Goal: Information Seeking & Learning: Check status

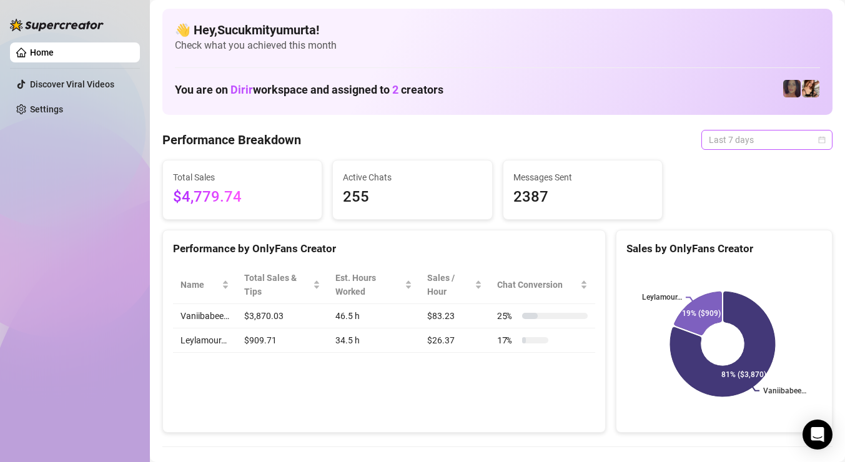
click at [748, 137] on span "Last 7 days" at bounding box center [767, 140] width 116 height 19
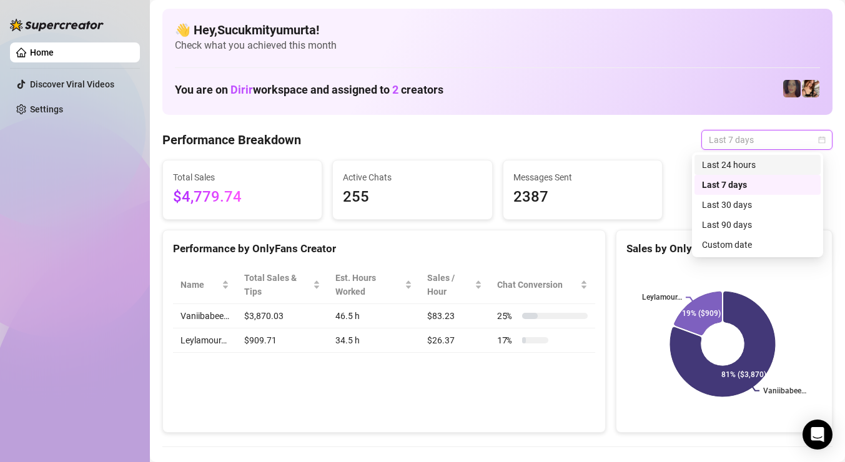
click at [753, 162] on div "Last 24 hours" at bounding box center [757, 165] width 111 height 14
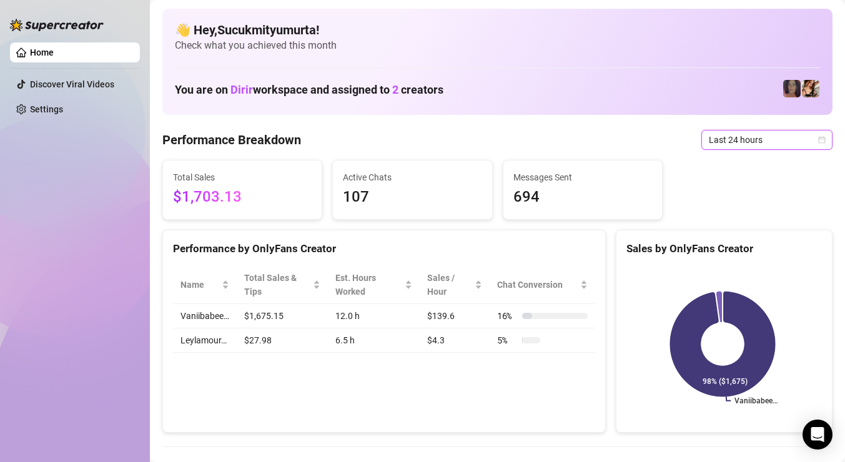
click at [741, 133] on span "Last 24 hours" at bounding box center [767, 140] width 116 height 19
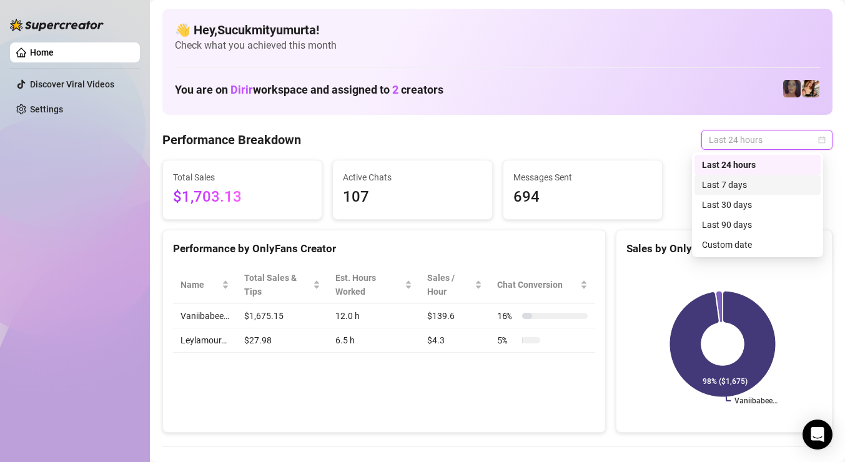
click at [742, 177] on div "Last 7 days" at bounding box center [758, 185] width 126 height 20
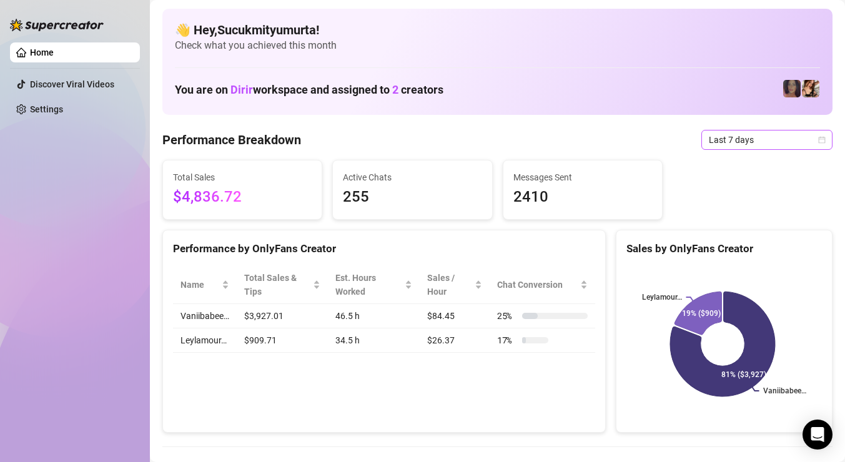
click at [720, 134] on span "Last 7 days" at bounding box center [767, 140] width 116 height 19
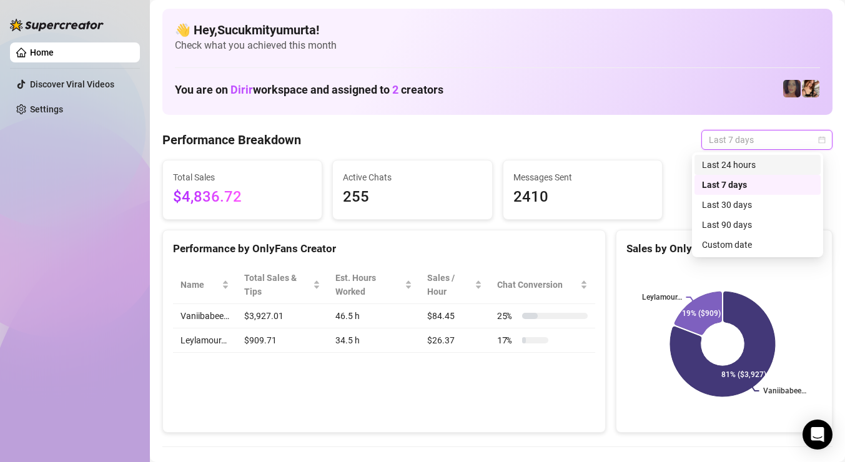
click at [746, 168] on div "Last 24 hours" at bounding box center [757, 165] width 111 height 14
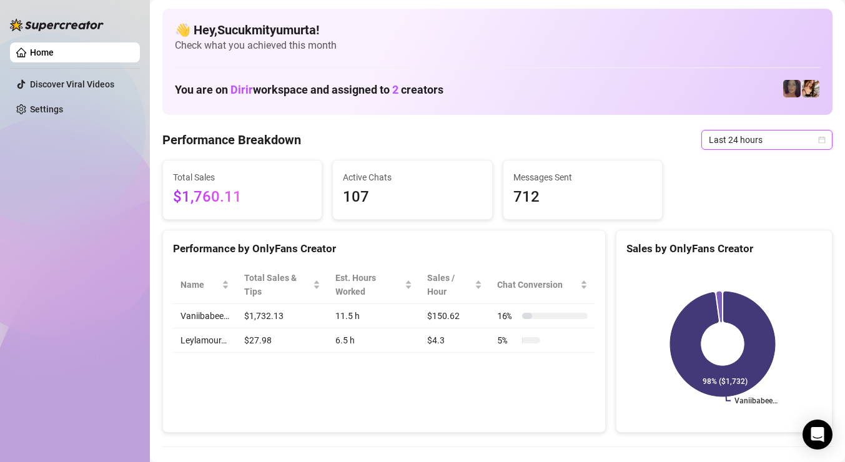
click at [802, 144] on span "Last 24 hours" at bounding box center [767, 140] width 116 height 19
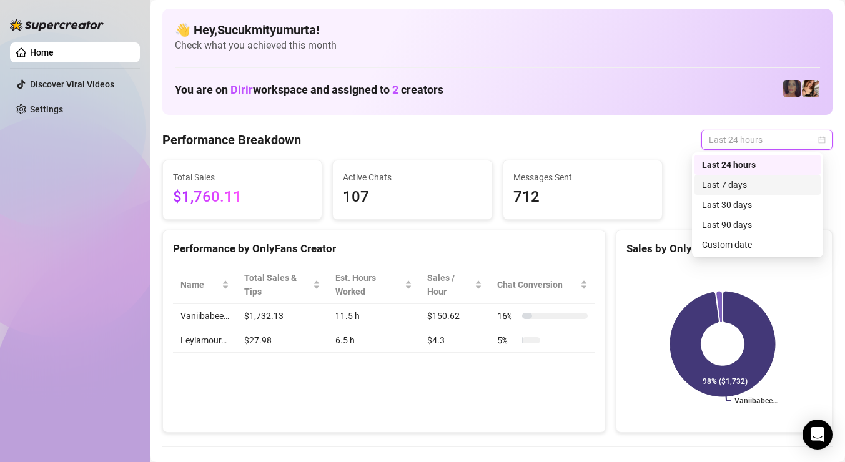
click at [742, 185] on div "Last 7 days" at bounding box center [757, 185] width 111 height 14
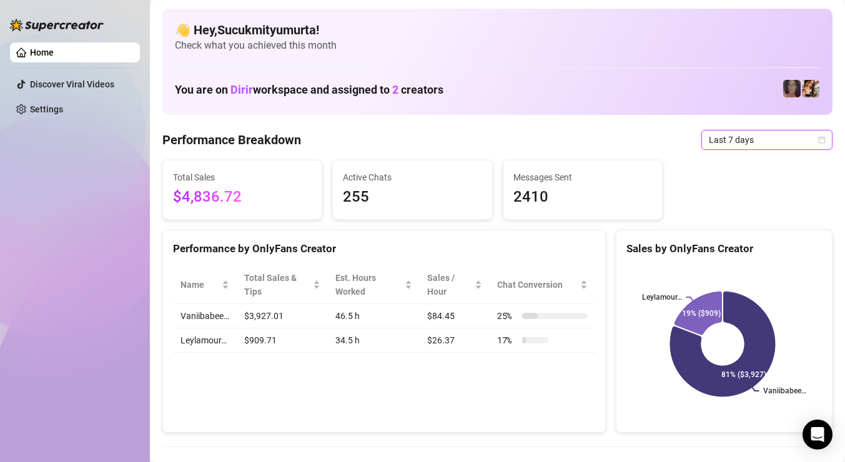
click at [249, 208] on span "$4,836.72" at bounding box center [242, 198] width 139 height 24
drag, startPoint x: 248, startPoint y: 201, endPoint x: 177, endPoint y: 199, distance: 71.2
click at [177, 199] on span "$4,836.72" at bounding box center [242, 198] width 139 height 24
click at [89, 196] on div "Home Discover Viral Videos Settings" at bounding box center [75, 225] width 130 height 451
click at [716, 137] on span "Last 7 days" at bounding box center [767, 140] width 116 height 19
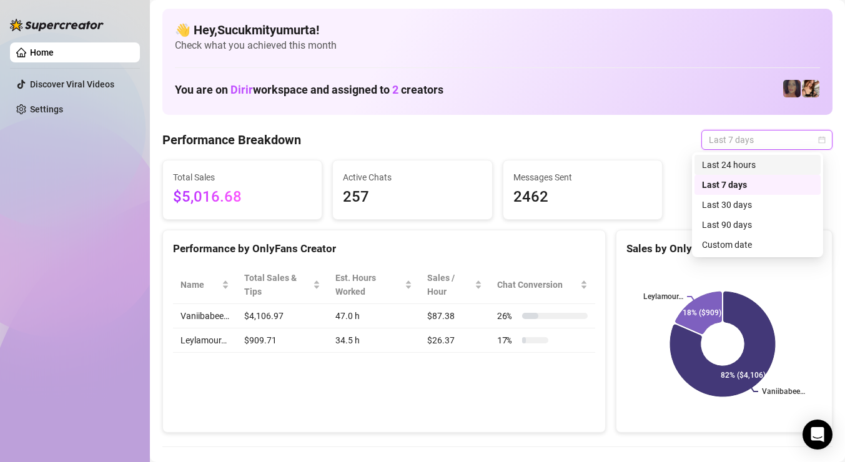
click at [734, 161] on div "Last 24 hours" at bounding box center [757, 165] width 111 height 14
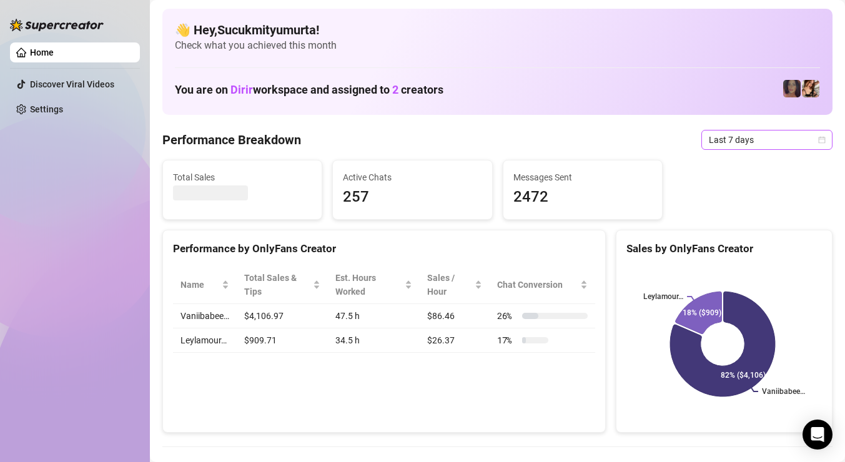
click at [769, 136] on span "Last 7 days" at bounding box center [767, 140] width 116 height 19
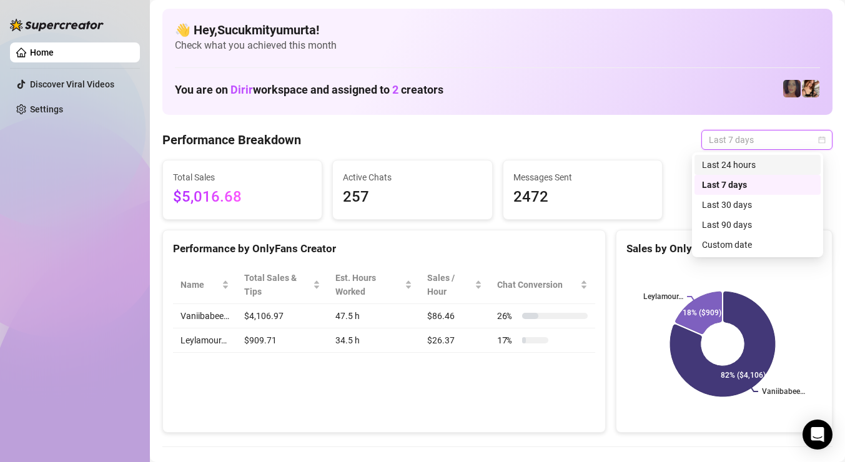
click at [768, 166] on div "Last 24 hours" at bounding box center [757, 165] width 111 height 14
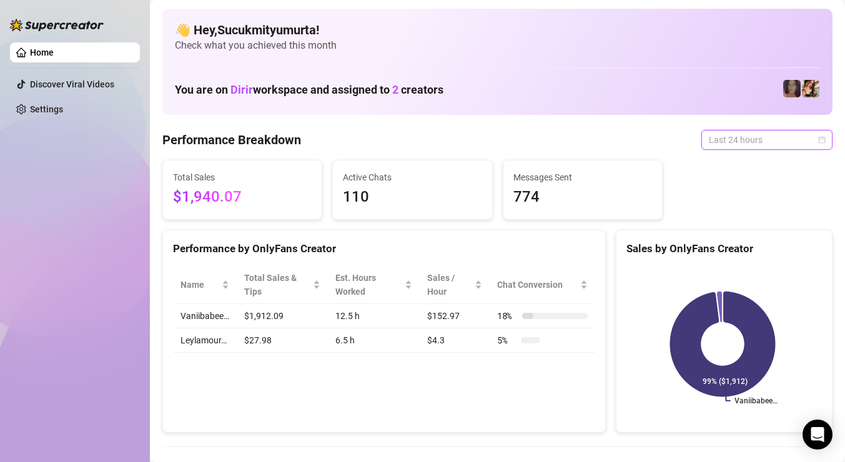
click at [763, 137] on span "Last 24 hours" at bounding box center [767, 140] width 116 height 19
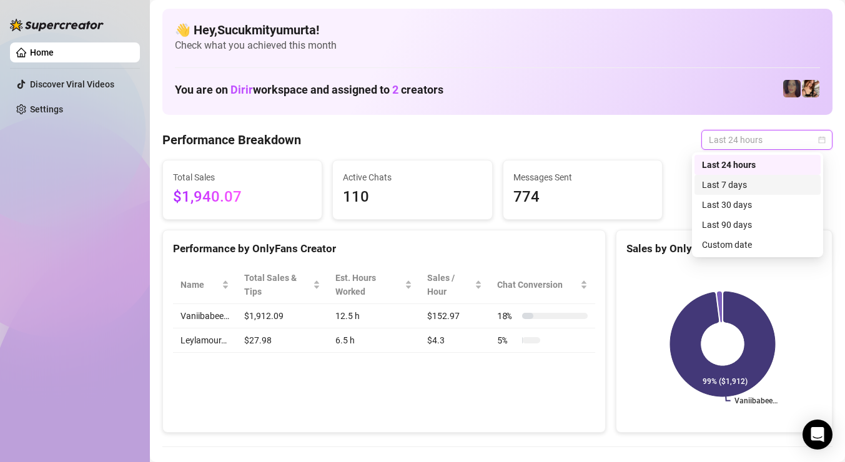
click at [767, 188] on div "Last 7 days" at bounding box center [757, 185] width 111 height 14
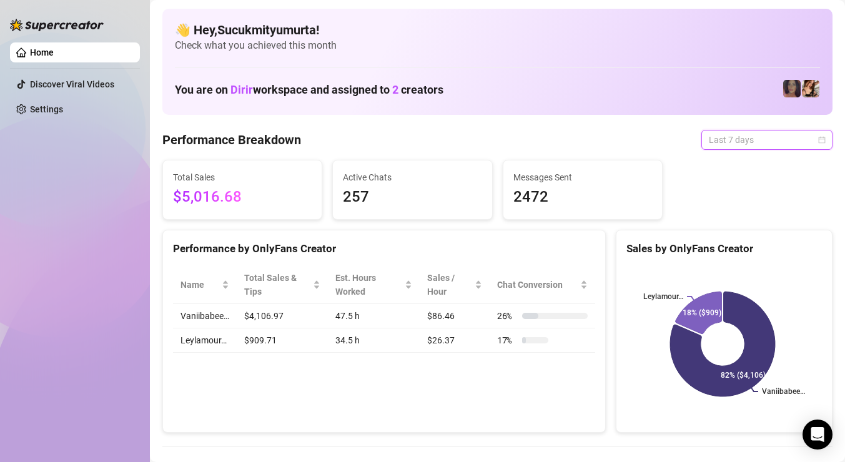
click at [756, 134] on span "Last 7 days" at bounding box center [767, 140] width 116 height 19
click at [743, 135] on span "Last 7 days" at bounding box center [767, 140] width 116 height 19
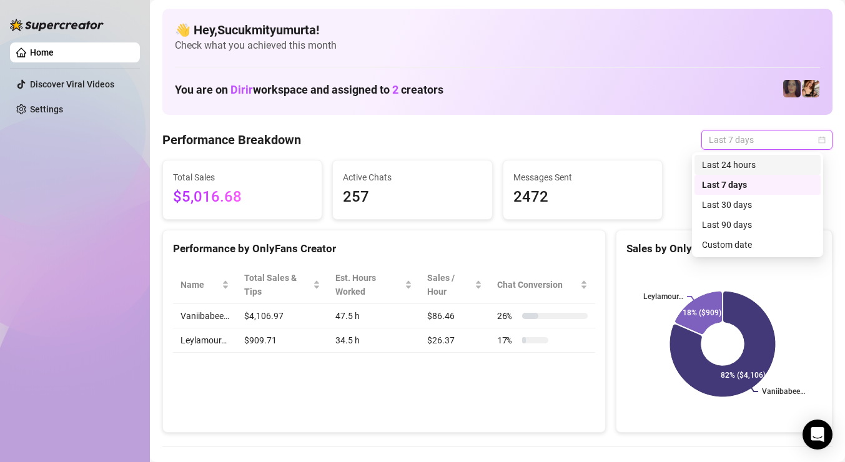
click at [744, 166] on div "Last 24 hours" at bounding box center [757, 165] width 111 height 14
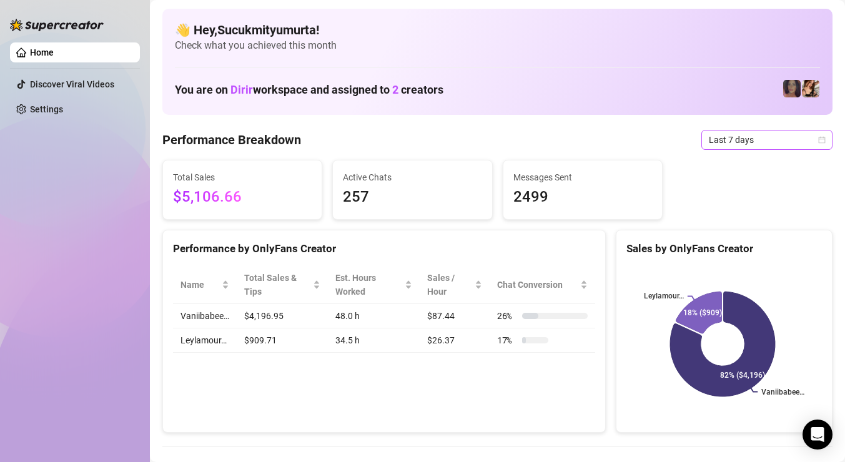
click at [793, 136] on span "Last 7 days" at bounding box center [767, 140] width 116 height 19
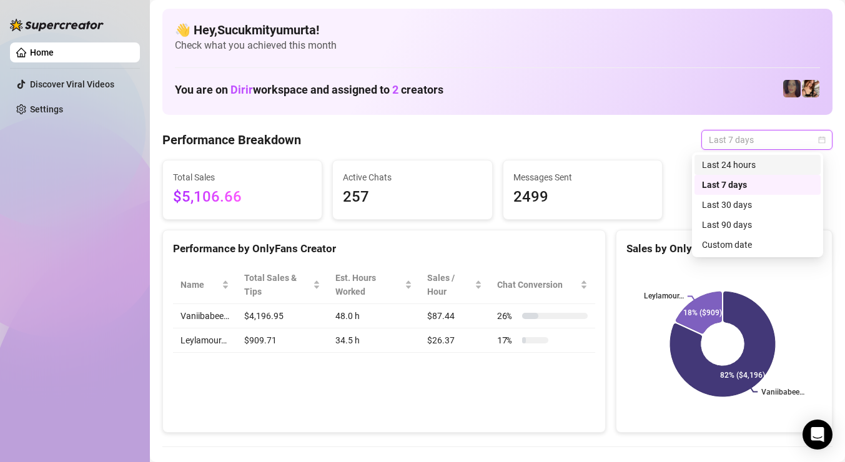
click at [767, 169] on div "Last 24 hours" at bounding box center [757, 165] width 111 height 14
